Goal: Register for event/course

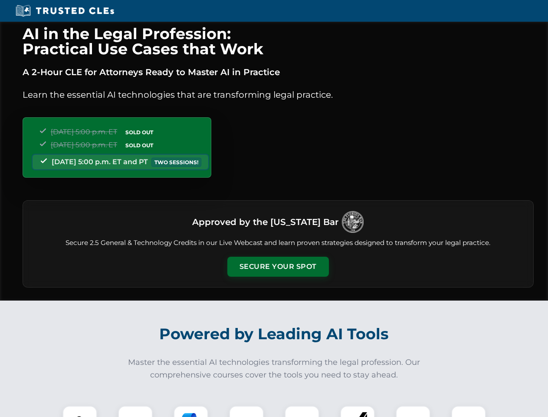
click at [278, 266] on button "Secure Your Spot" at bounding box center [278, 266] width 102 height 20
click at [80, 411] on img at bounding box center [79, 422] width 25 height 25
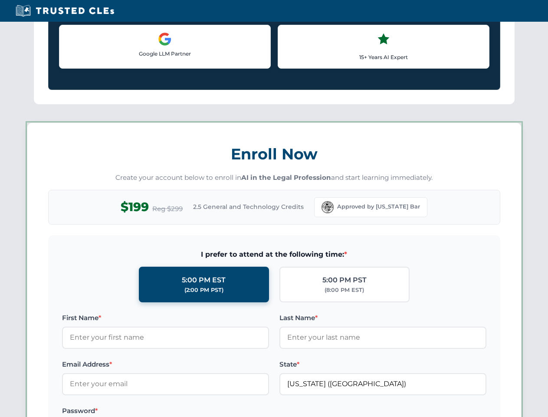
click at [191, 411] on label "Password *" at bounding box center [165, 410] width 207 height 10
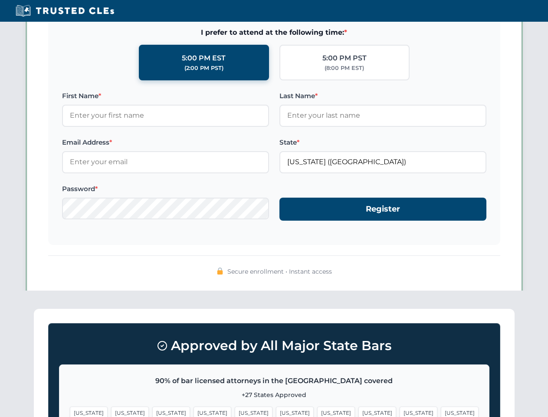
click at [400, 411] on span "[US_STATE]" at bounding box center [419, 412] width 38 height 13
